Goal: Find contact information: Find contact information

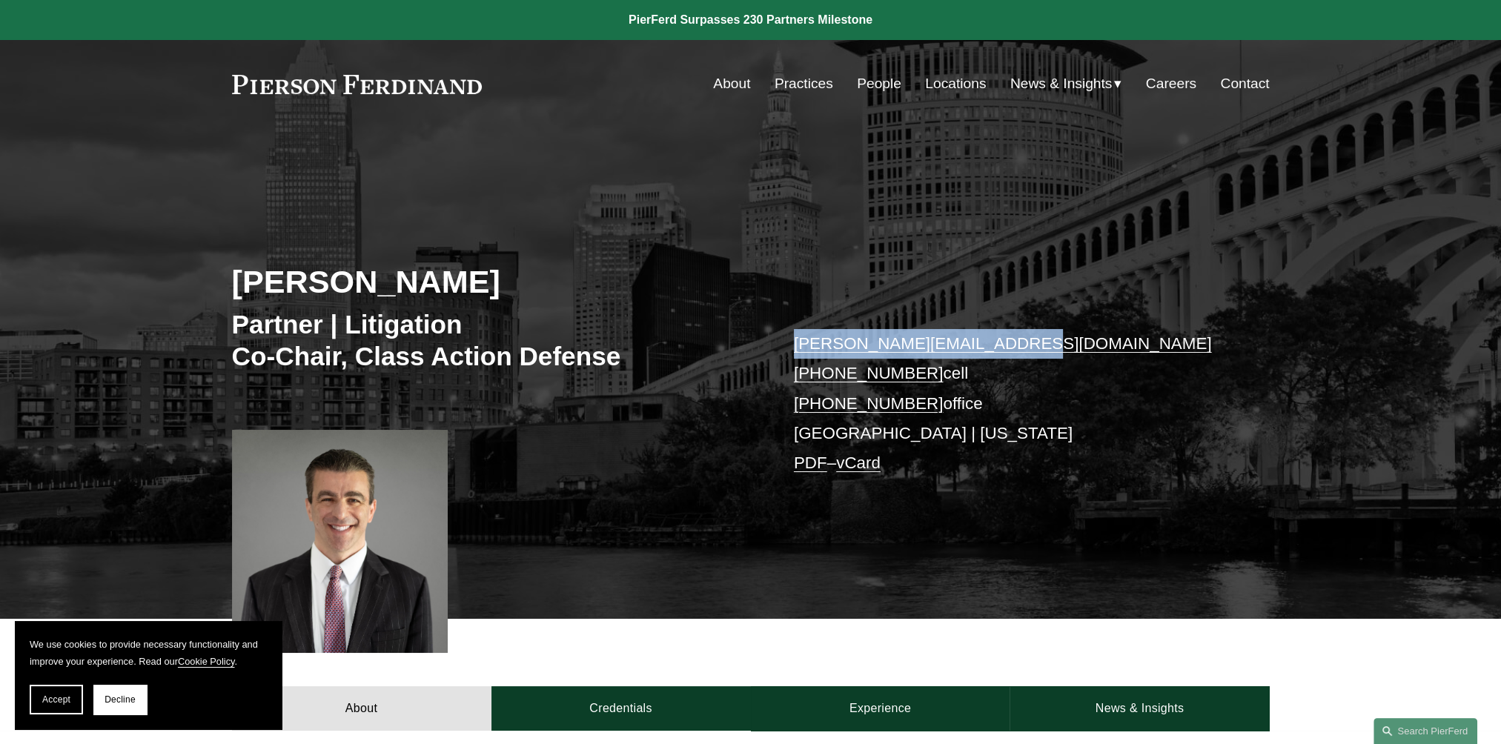
drag, startPoint x: 1010, startPoint y: 342, endPoint x: 794, endPoint y: 353, distance: 216.7
click at [794, 353] on p "dan.messeloff@pierferd.com +1.216.346.3824 cell +1.216.350.3177 office Clevelan…" at bounding box center [1010, 404] width 432 height 150
copy link "dan.messeloff@pierferd.com"
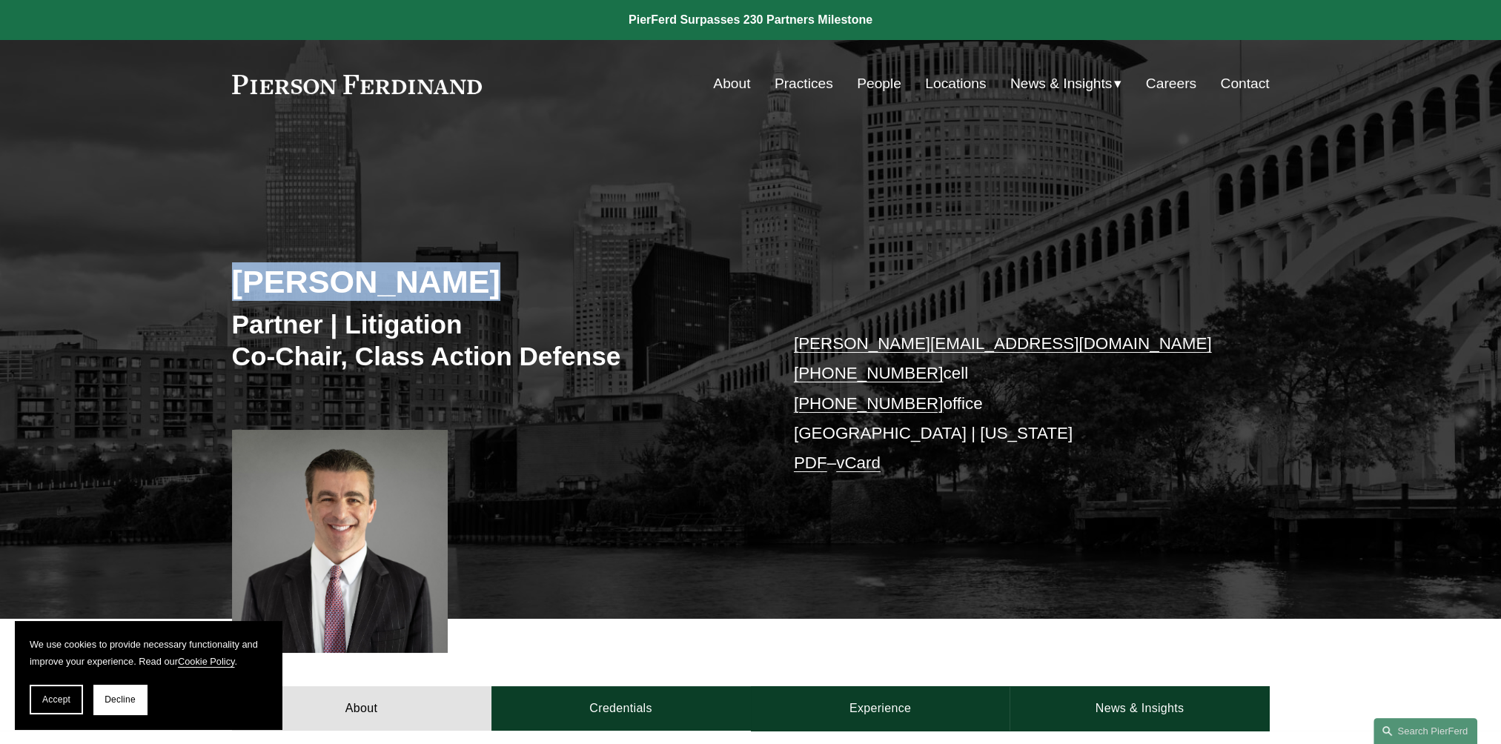
drag, startPoint x: 454, startPoint y: 281, endPoint x: 239, endPoint y: 283, distance: 214.9
click at [239, 283] on h2 "Dan Messeloff" at bounding box center [491, 281] width 519 height 39
copy h2 "Dan Messeloff"
click at [940, 78] on link "Locations" at bounding box center [955, 84] width 61 height 28
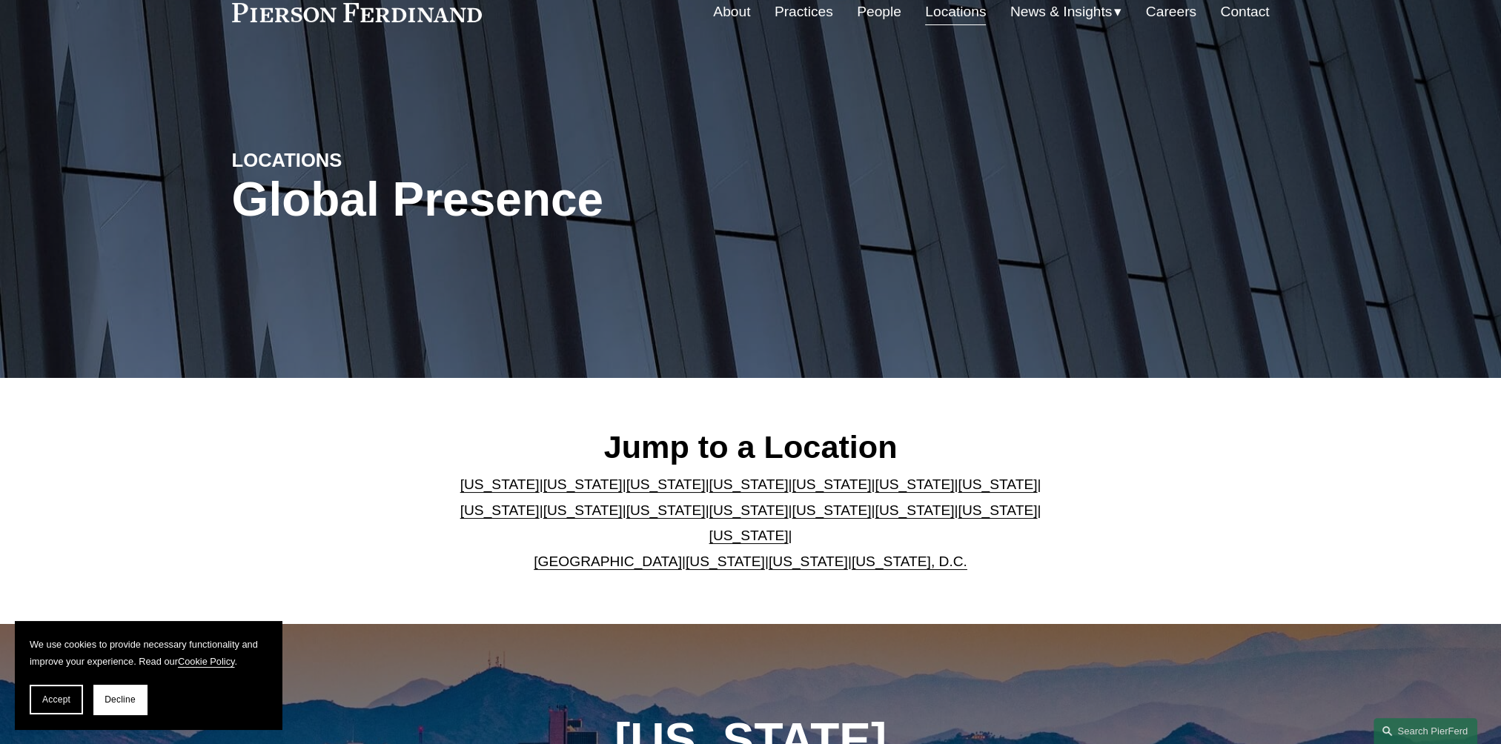
scroll to position [74, 0]
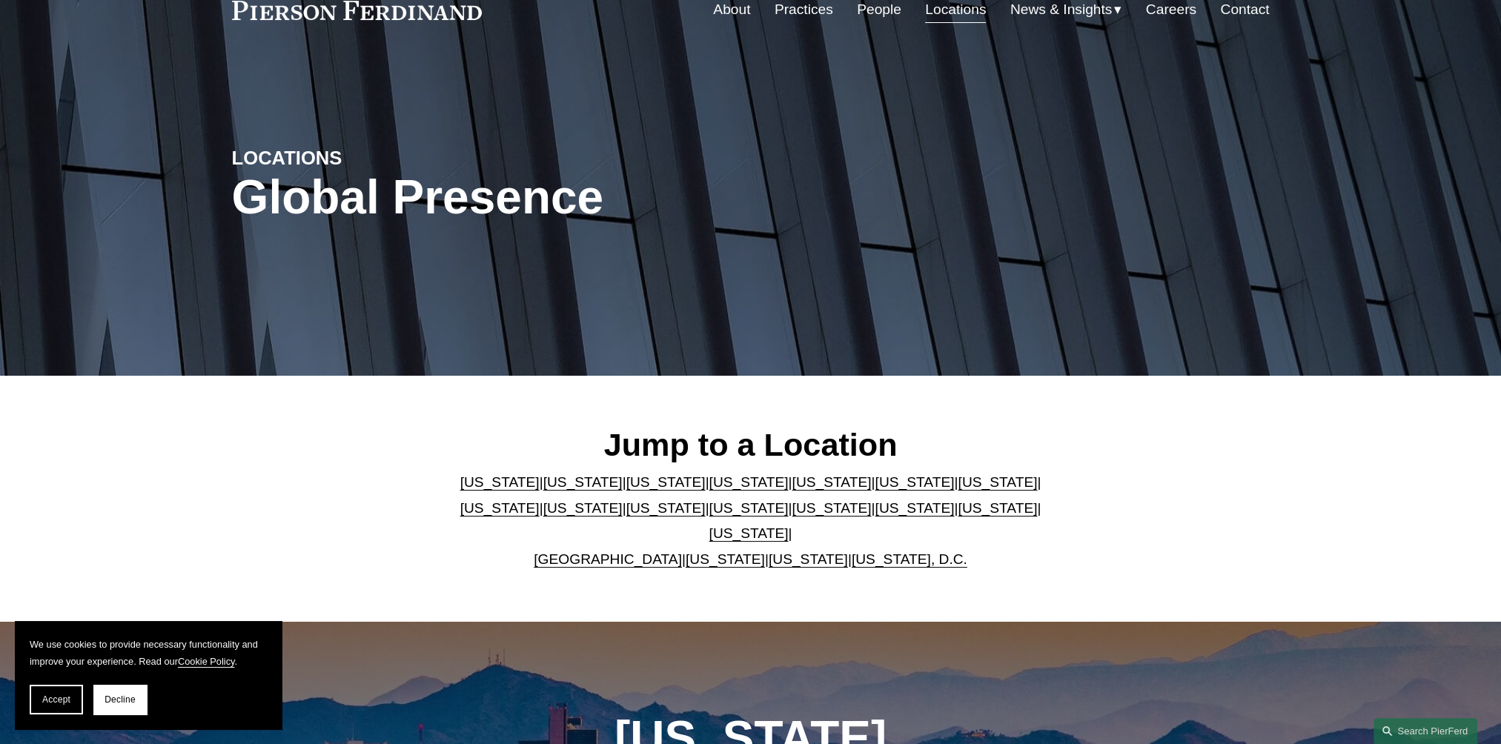
click at [709, 516] on link "[US_STATE]" at bounding box center [748, 508] width 79 height 16
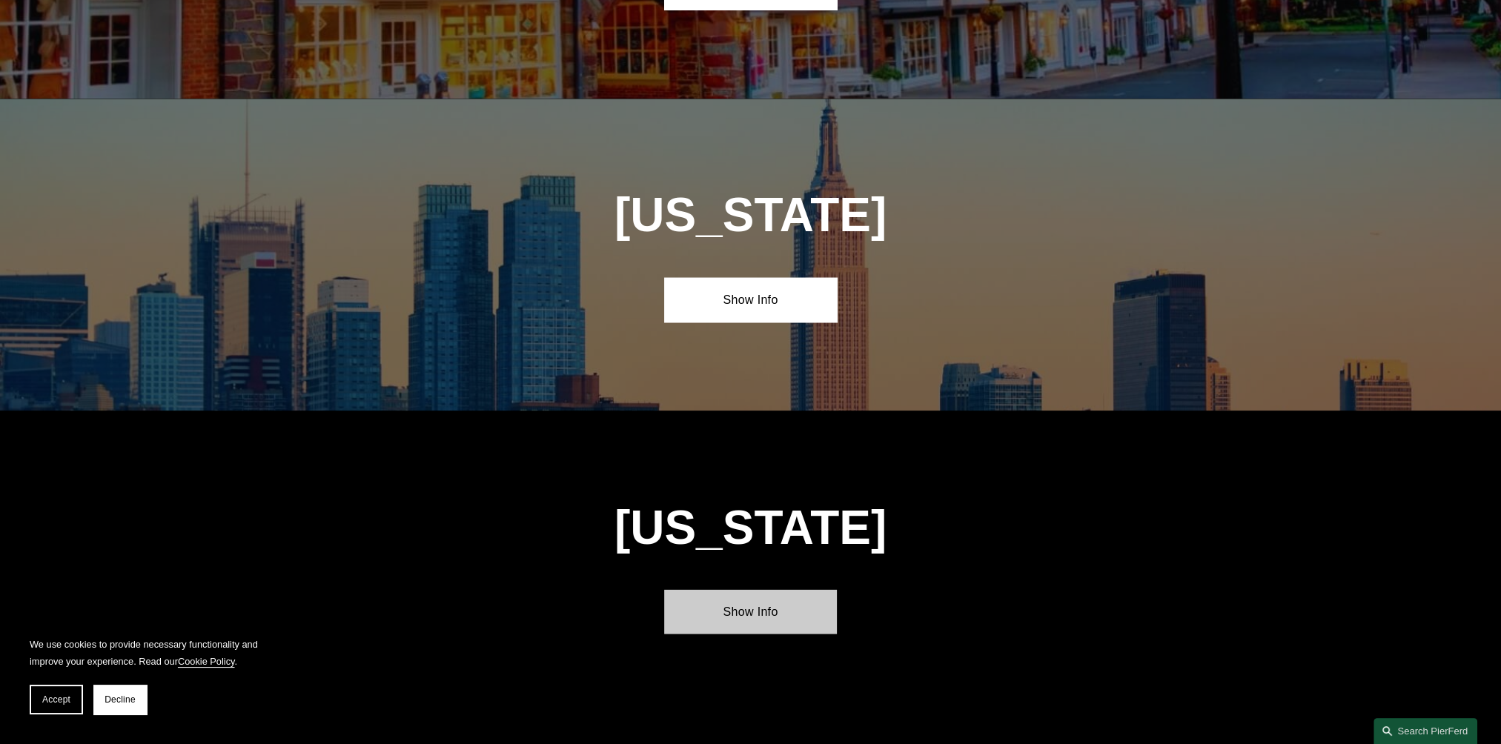
scroll to position [3819, 0]
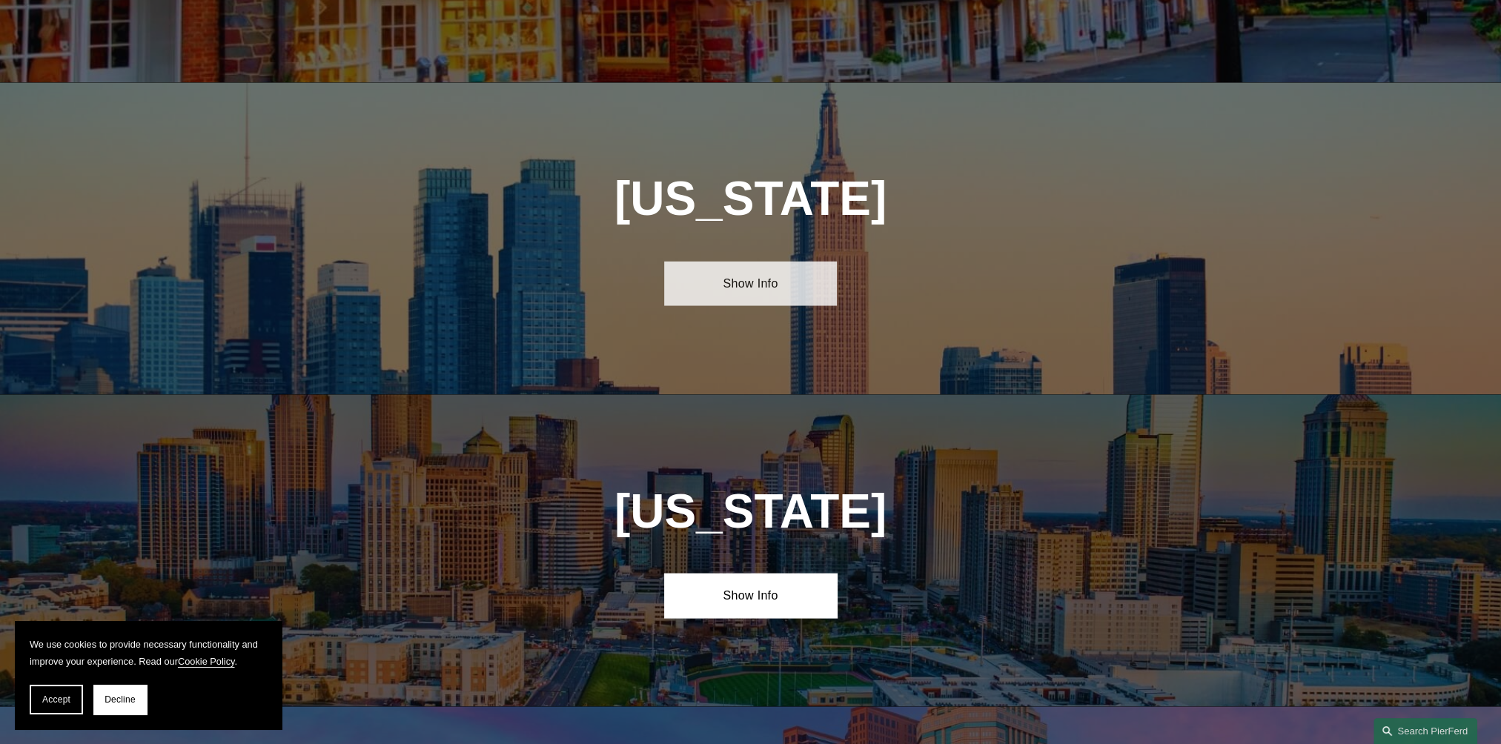
click at [766, 262] on link "Show Info" at bounding box center [750, 284] width 173 height 44
